Goal: Transaction & Acquisition: Obtain resource

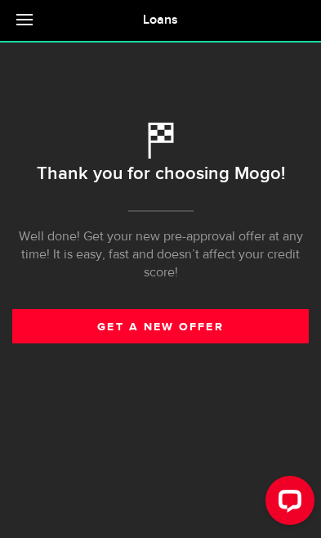
click at [230, 333] on link "get a new offer" at bounding box center [160, 326] width 297 height 34
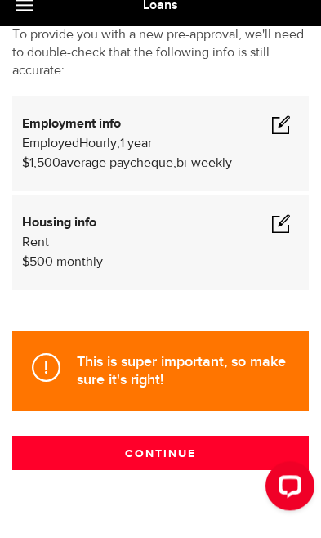
scroll to position [130, 0]
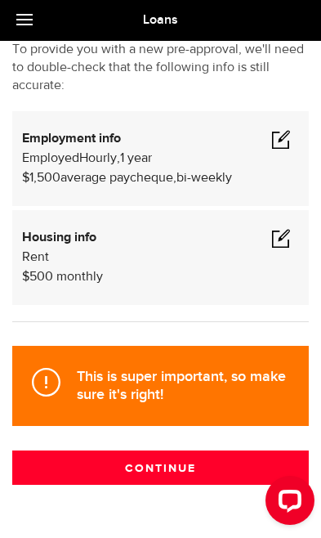
click at [194, 466] on button "Continue" at bounding box center [160, 467] width 297 height 34
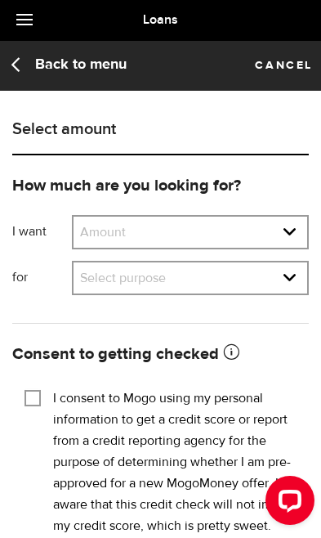
click at [101, 249] on select "Amount $500 $1000 $2000 $3000 $4000 $5000 $6000 $7000 $8000 $9000 $10000 $11000…" at bounding box center [191, 234] width 234 height 34
select select "3000"
click at [247, 274] on select "Select purpose Credit Card Refinancing/Pay Off Credit Cards Debt Consolidation …" at bounding box center [191, 279] width 234 height 34
select select "Credit Card Refinancing/Pay Off Credit Cards"
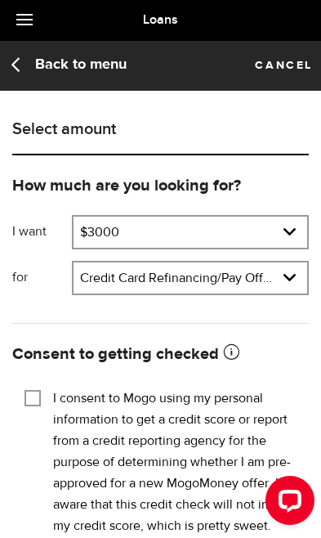
click at [39, 388] on input "I consent to Mogo using my personal information to get a credit score or report…" at bounding box center [33, 396] width 16 height 16
checkbox input "true"
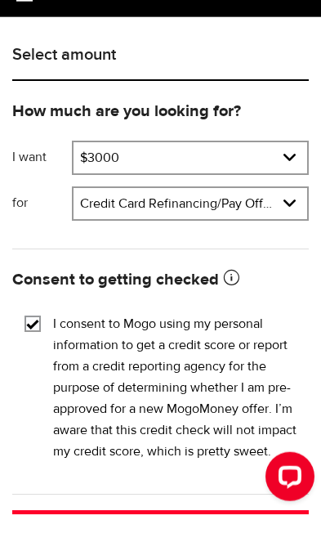
scroll to position [51, 0]
